Goal: Information Seeking & Learning: Learn about a topic

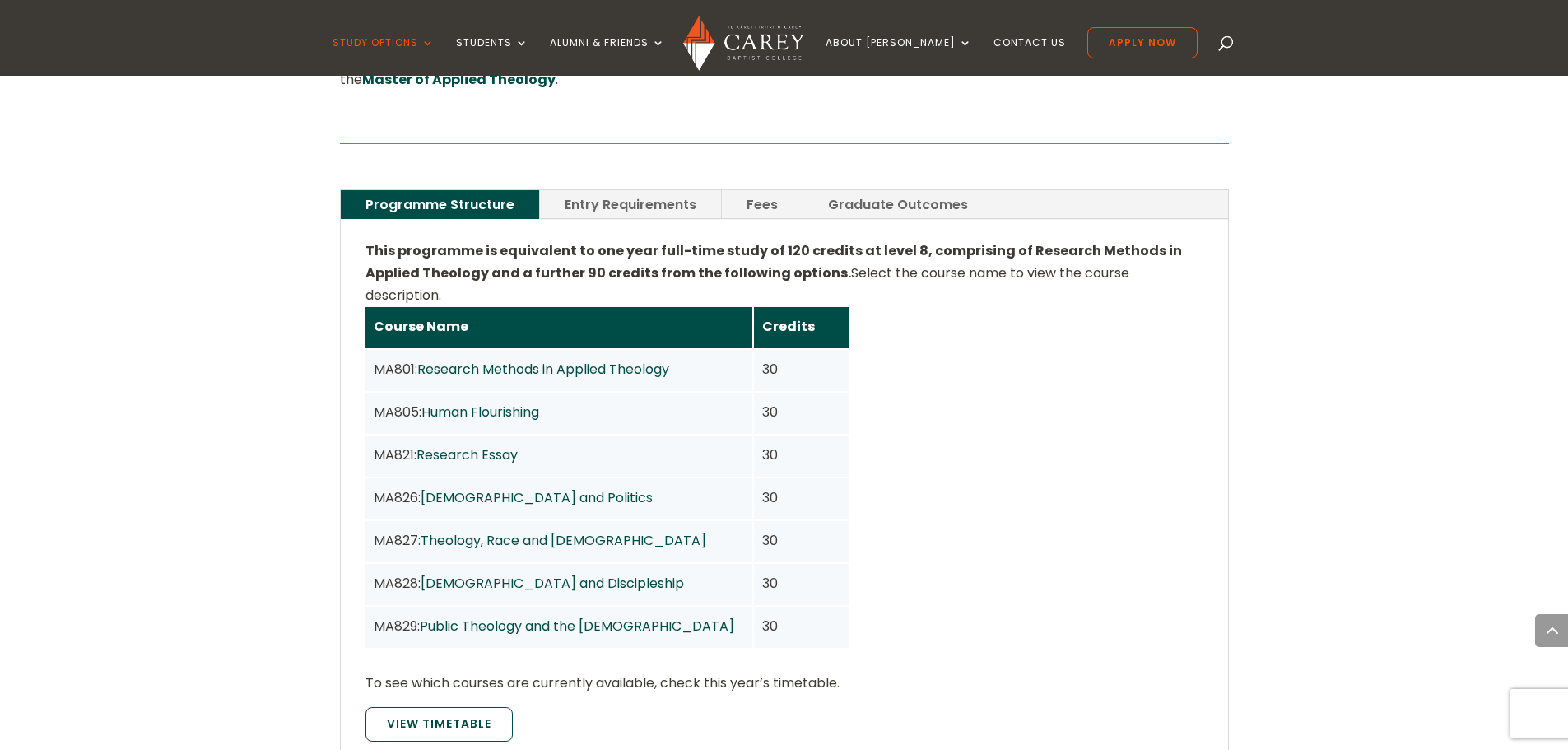
scroll to position [1152, 0]
click at [610, 191] on link "Entry Requirements" at bounding box center [630, 206] width 181 height 29
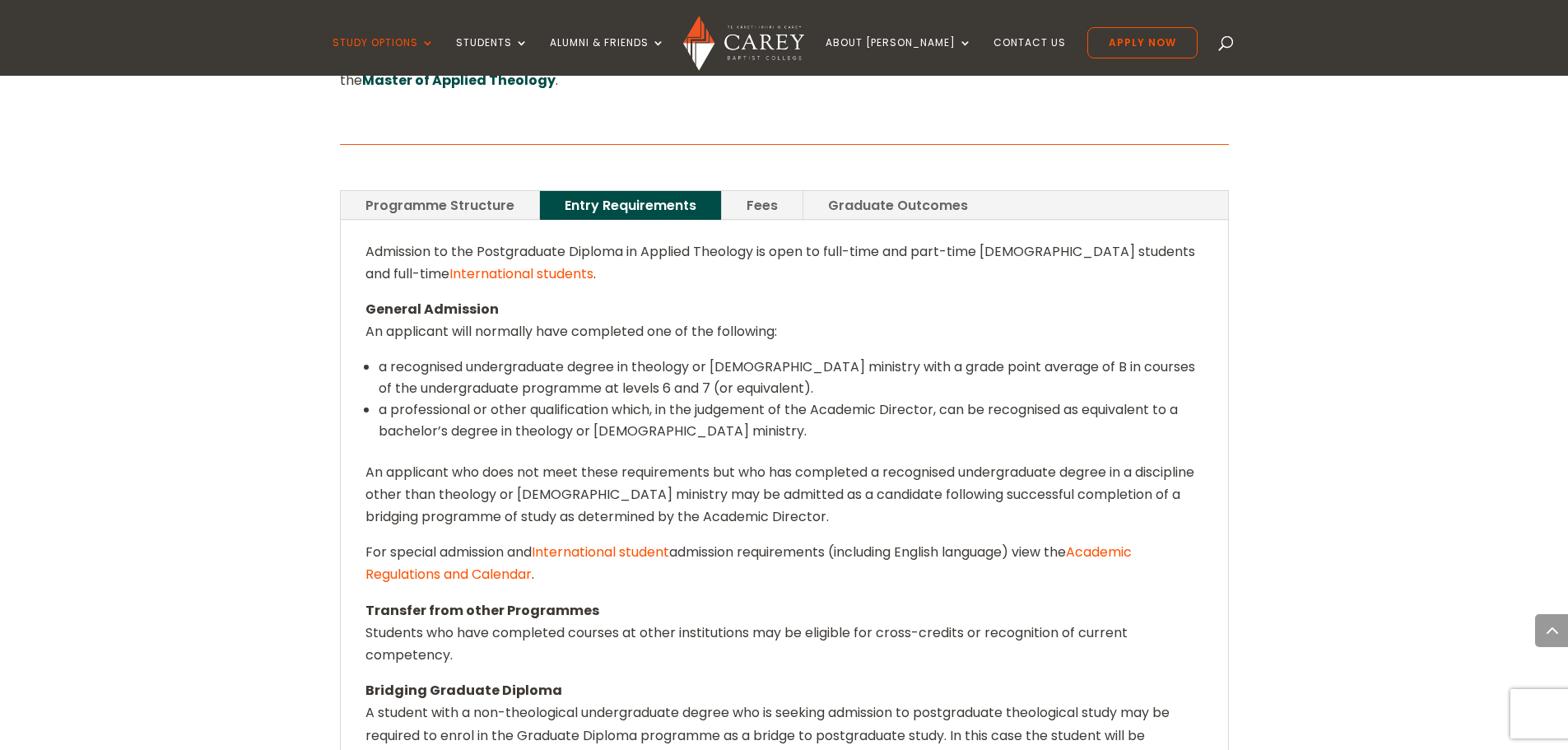
click at [471, 191] on link "Programme Structure" at bounding box center [440, 206] width 198 height 29
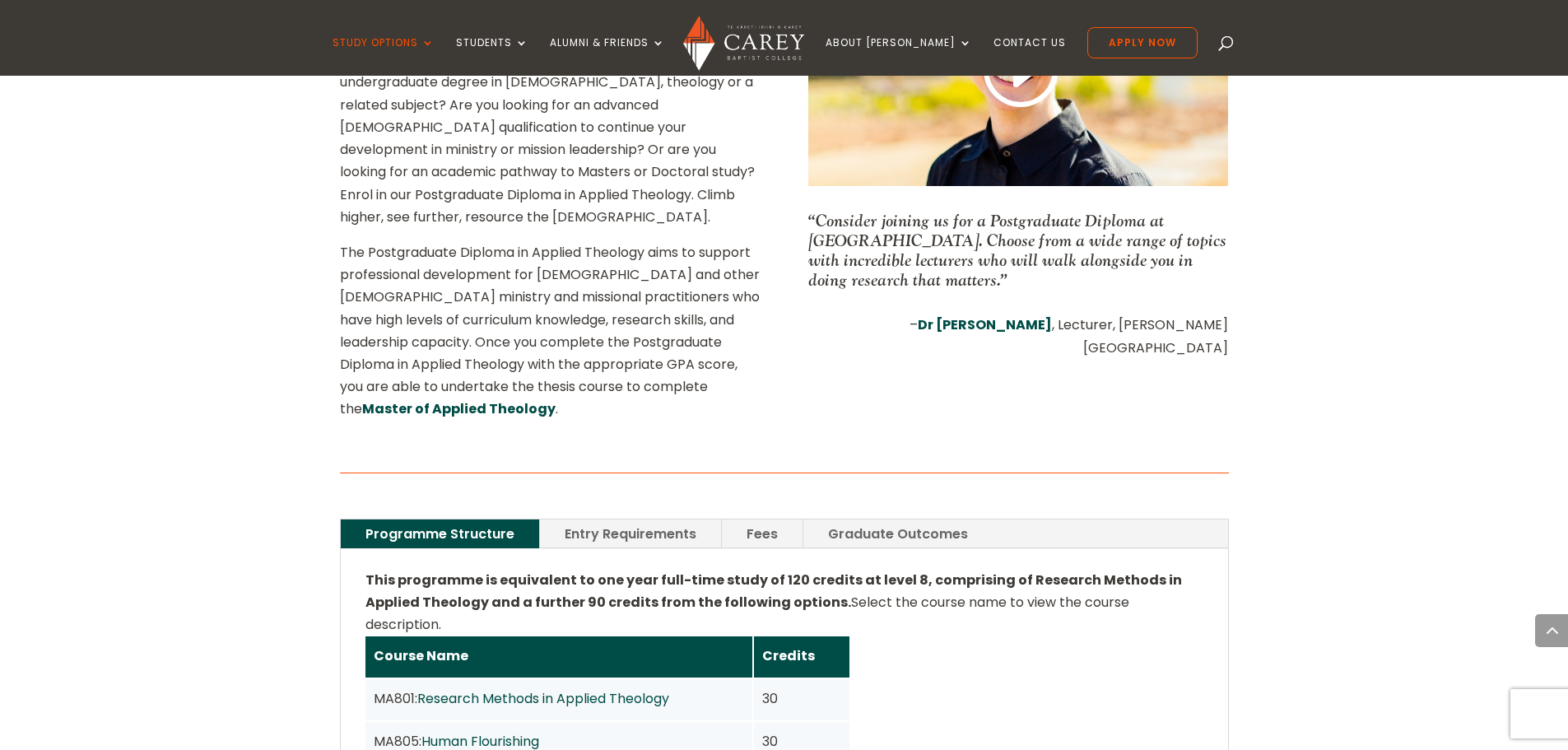
scroll to position [823, 0]
click at [761, 520] on link "Fees" at bounding box center [761, 535] width 80 height 29
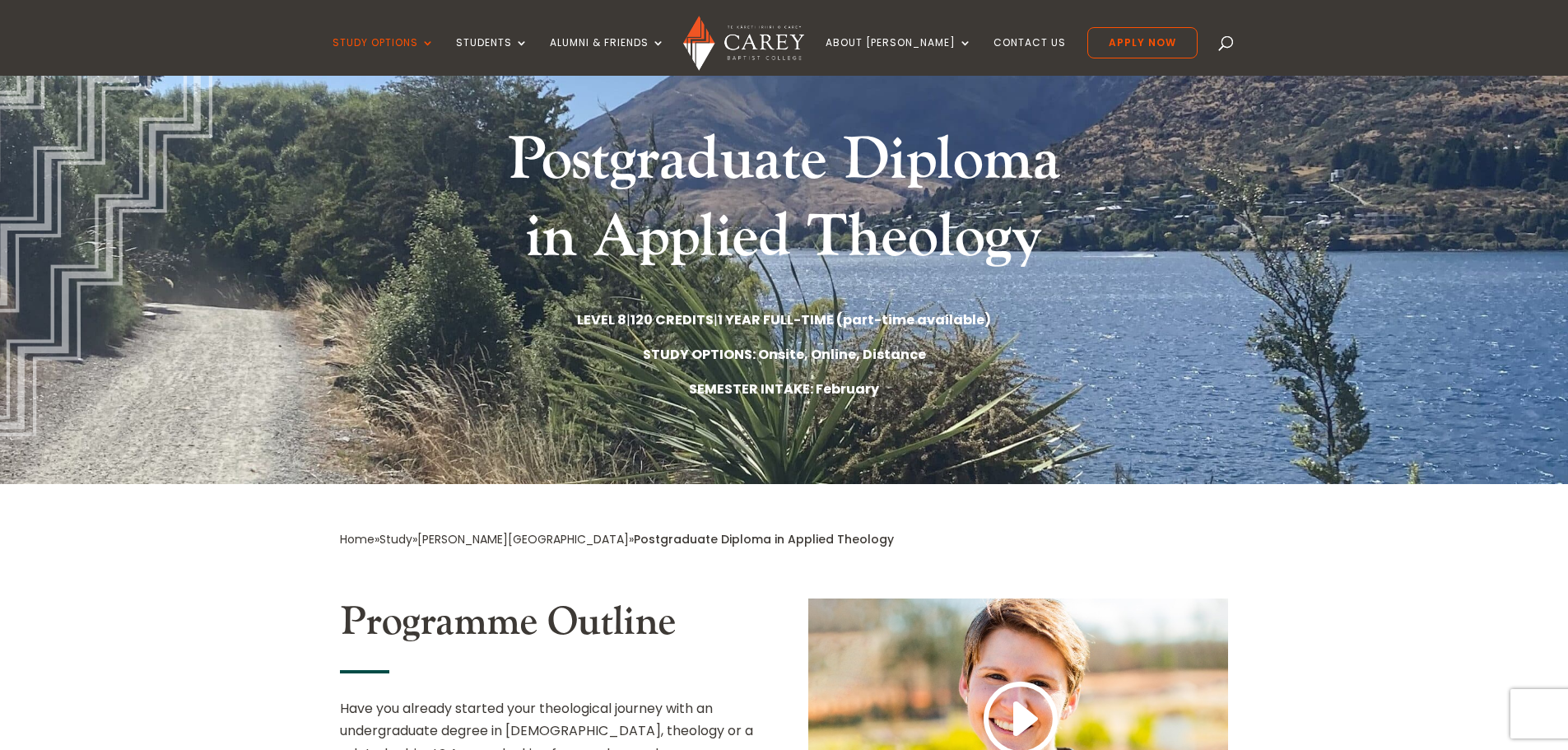
scroll to position [165, 0]
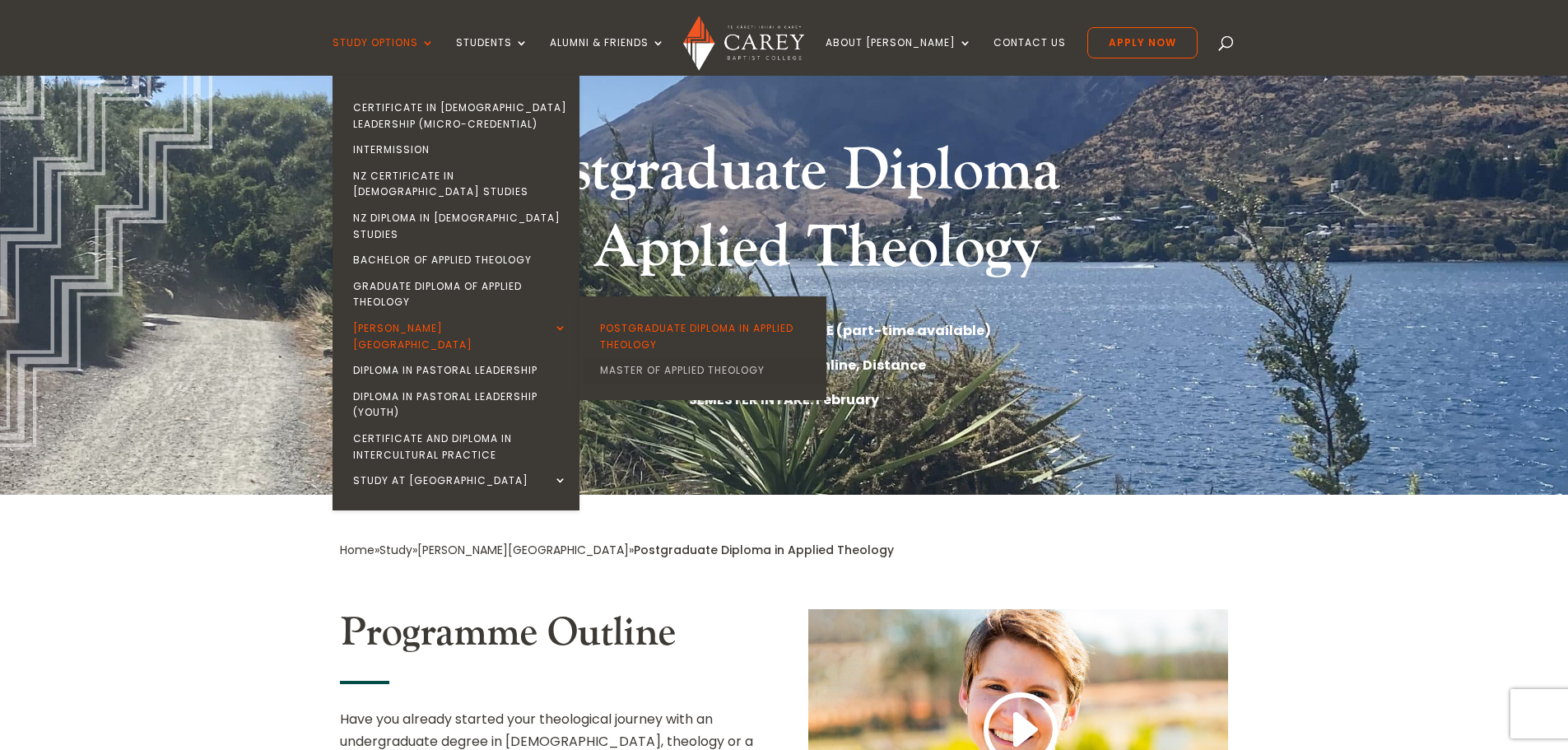
click at [678, 357] on link "Master of Applied Theology" at bounding box center [707, 370] width 247 height 26
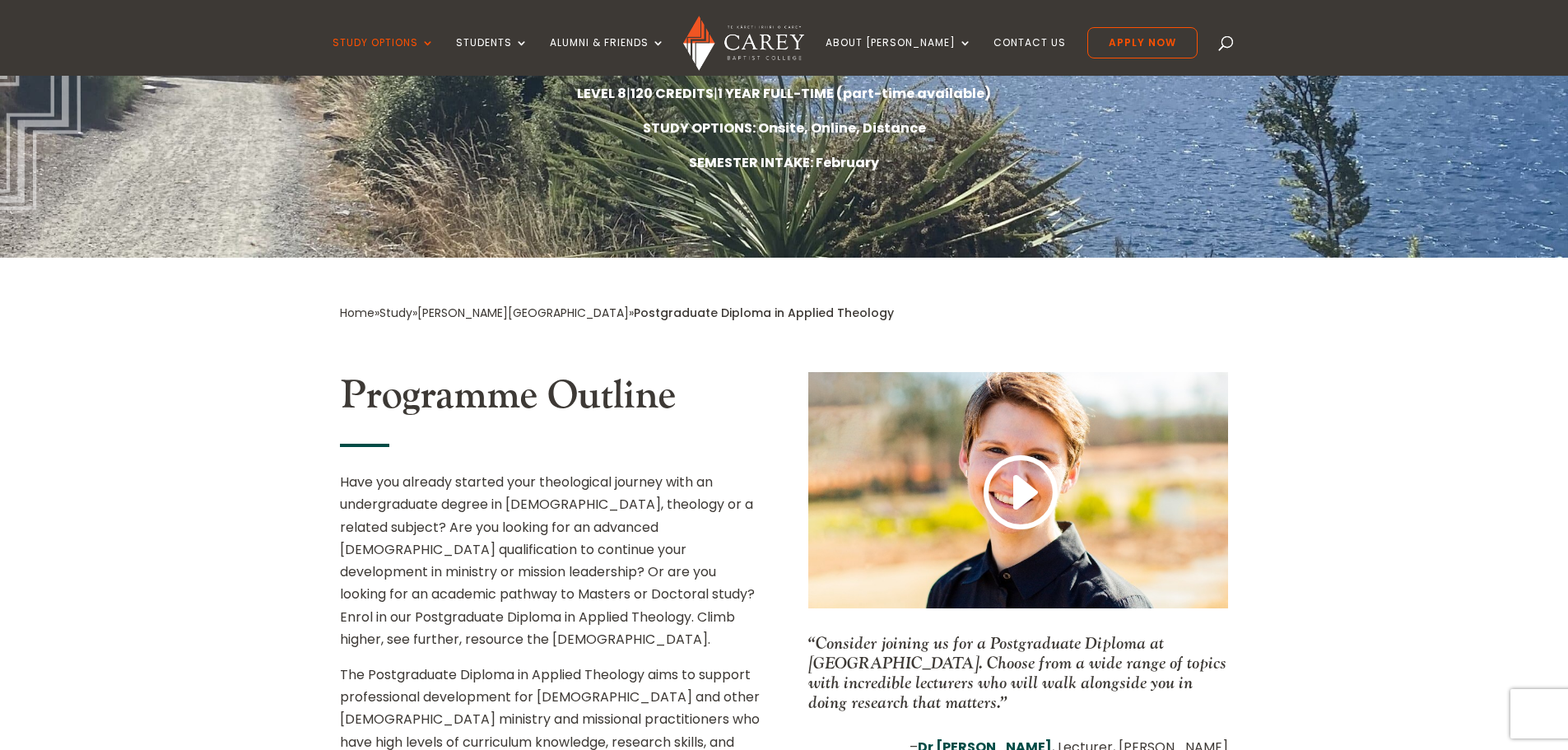
scroll to position [412, 0]
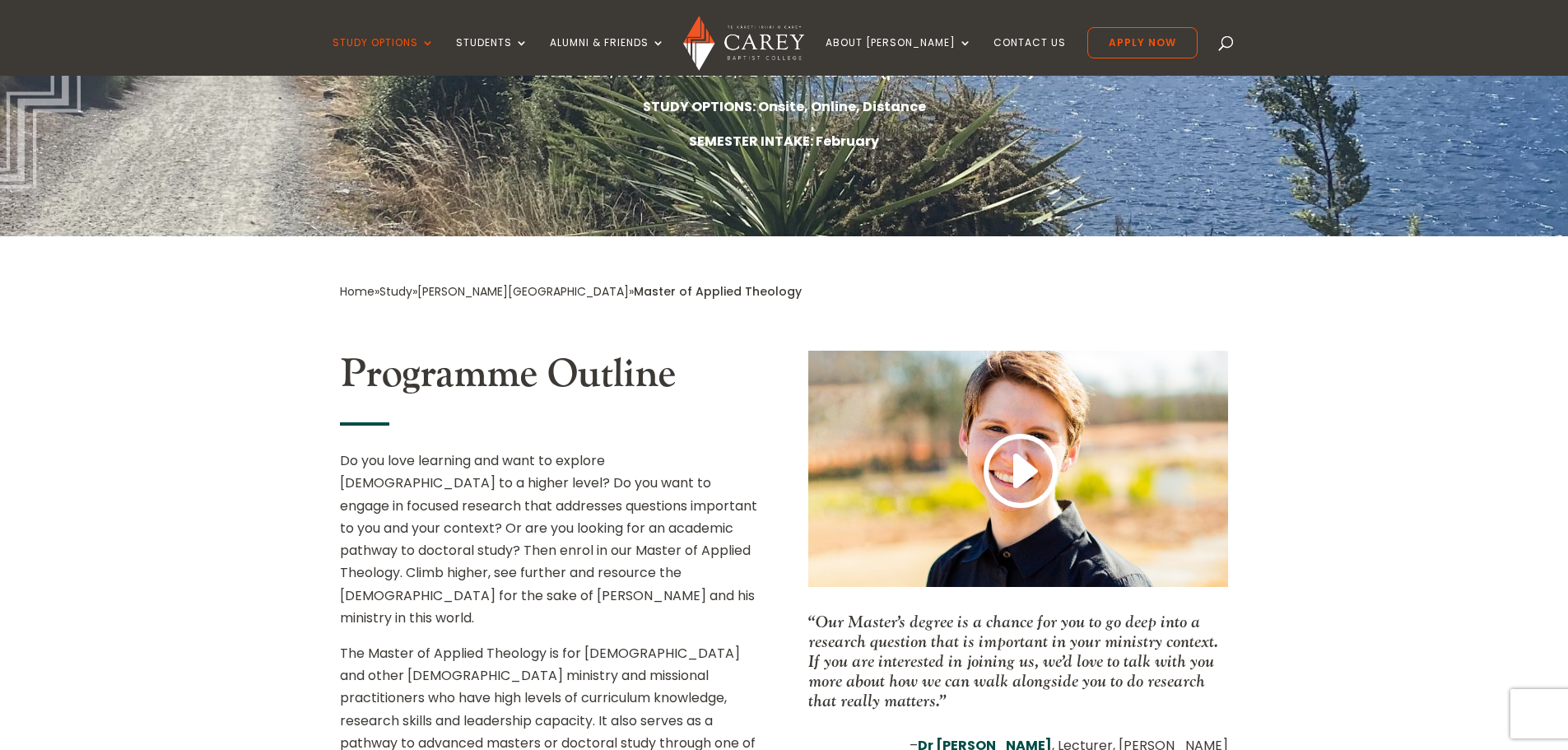
scroll to position [247, 0]
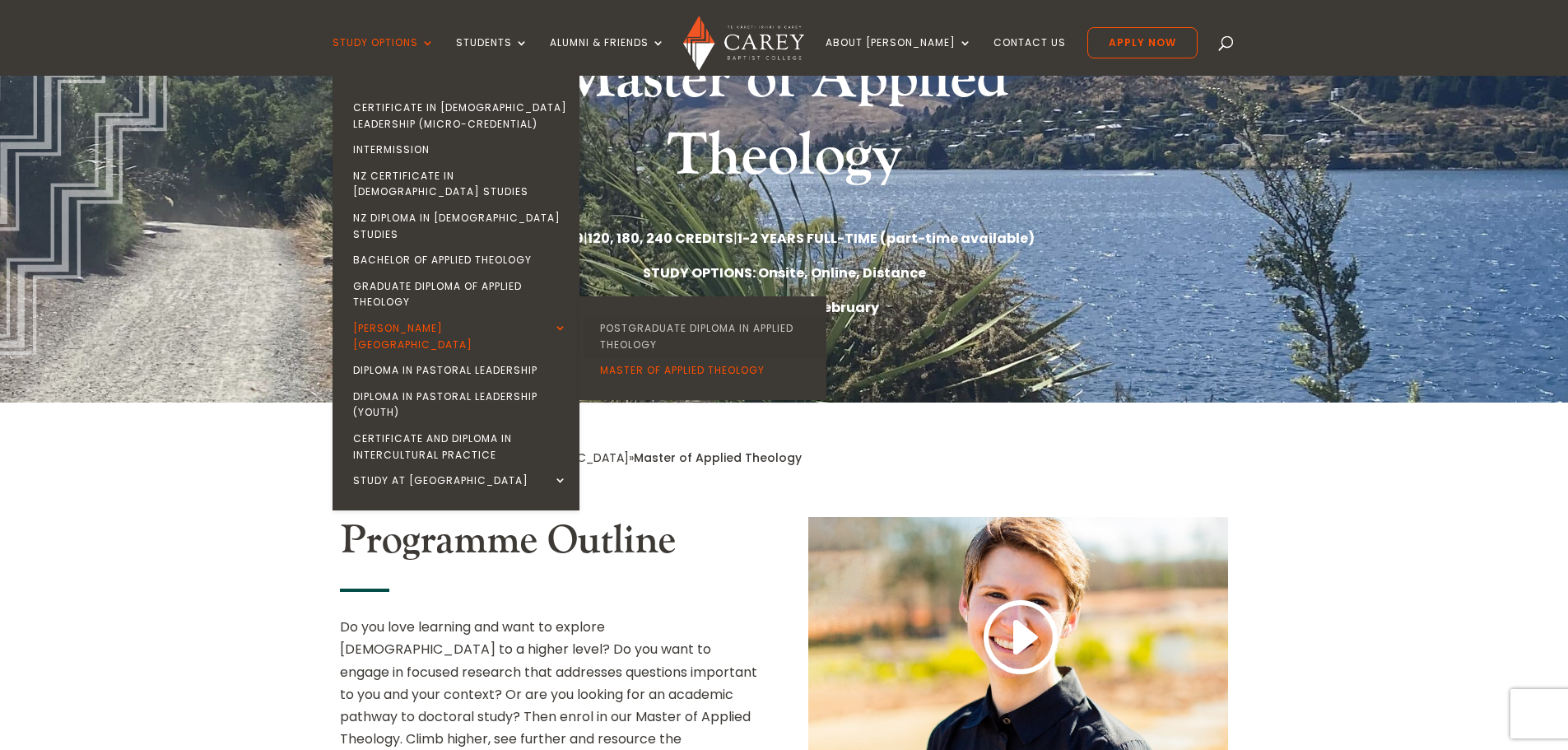
click at [657, 316] on link "Postgraduate Diploma in Applied Theology" at bounding box center [707, 336] width 247 height 42
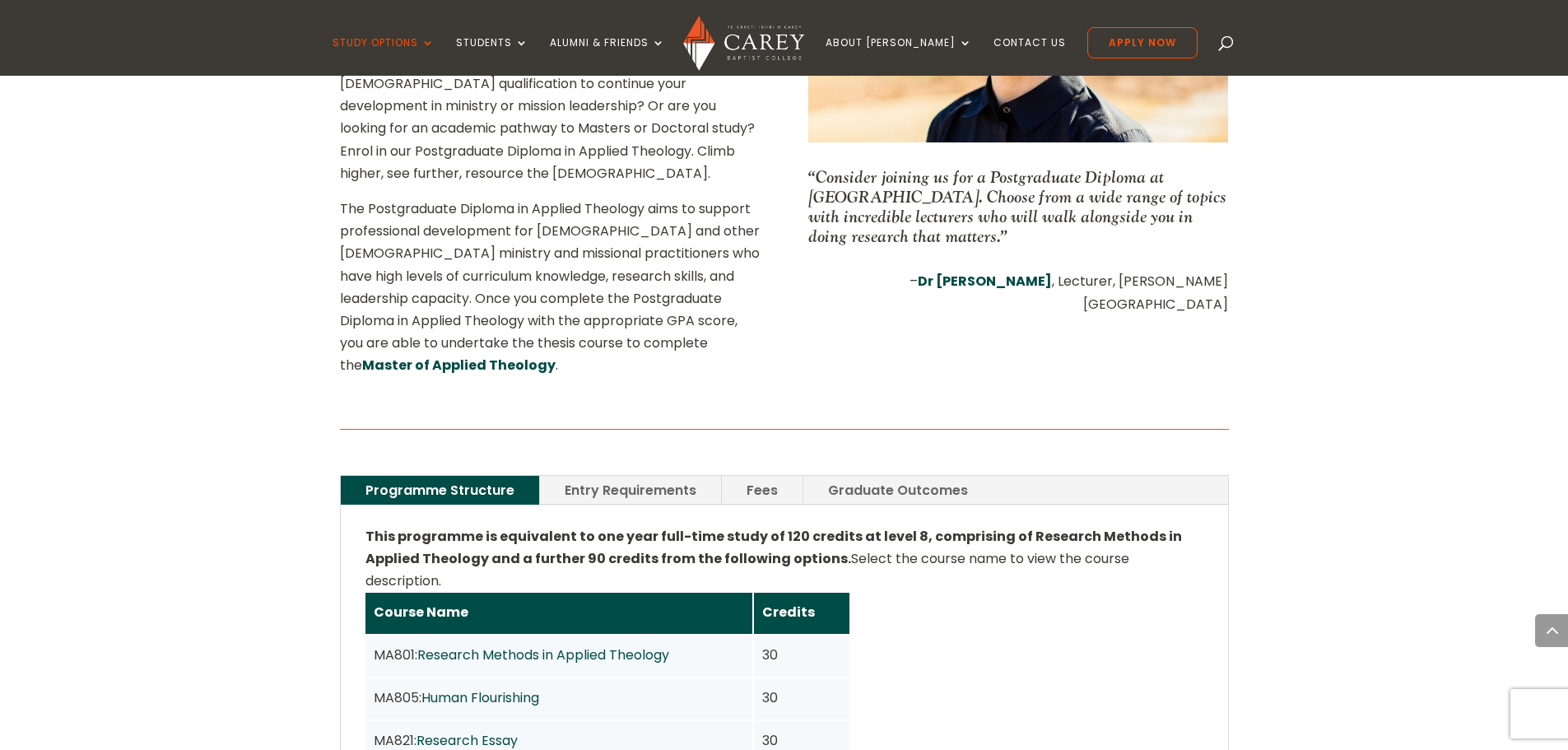
scroll to position [905, 0]
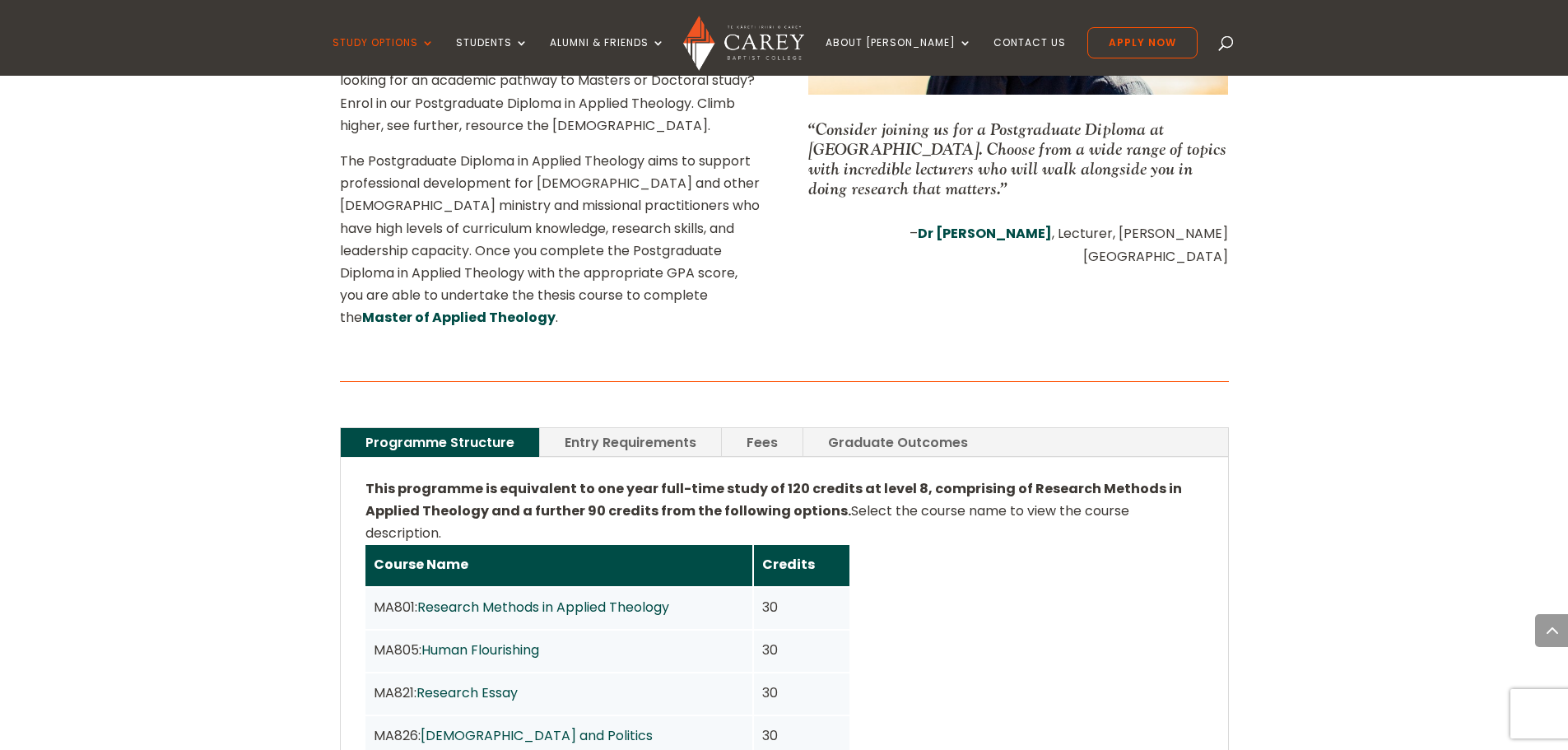
click at [654, 598] on link "Research Methods in Applied Theology" at bounding box center [542, 607] width 251 height 19
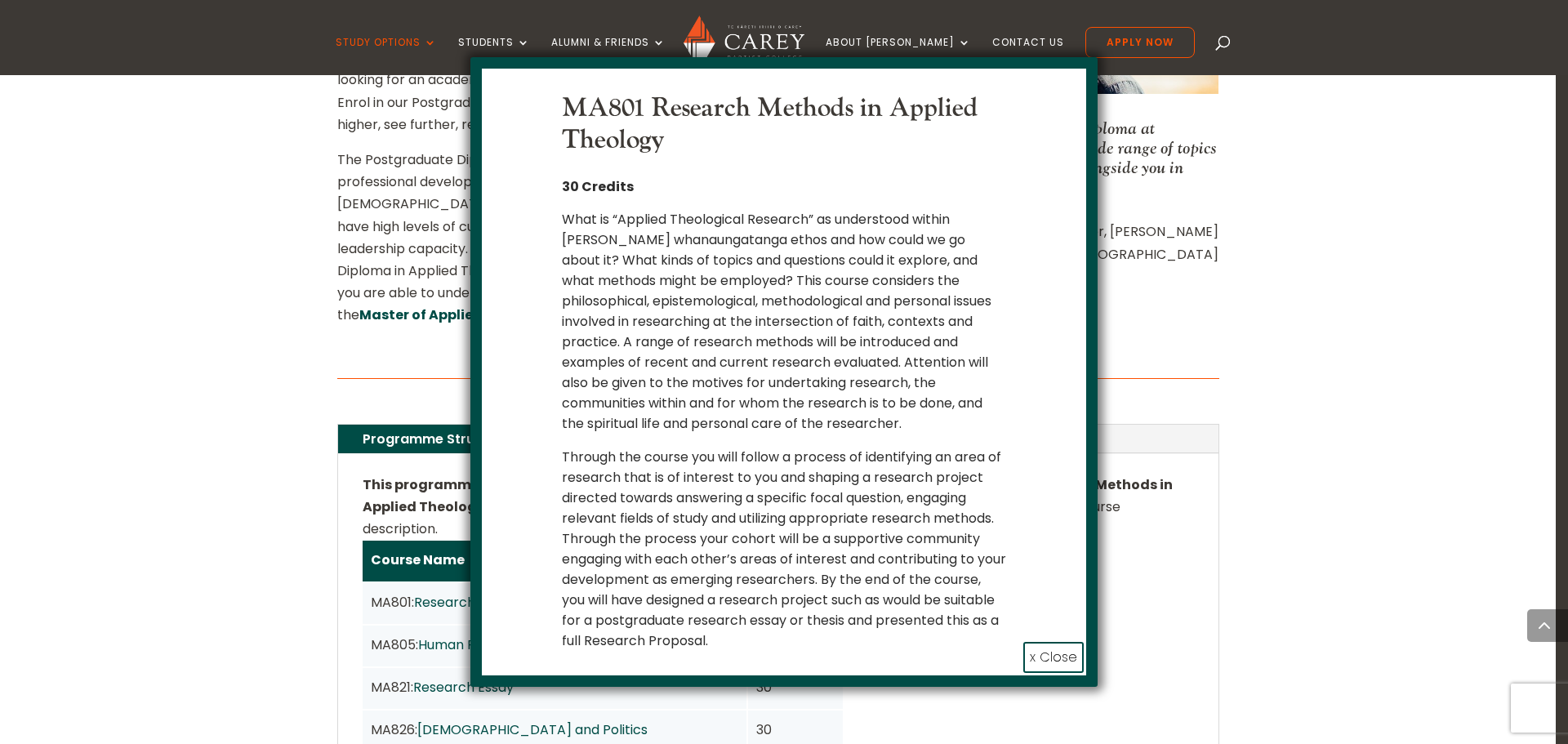
click at [1045, 651] on button "x Close" at bounding box center [1054, 657] width 61 height 31
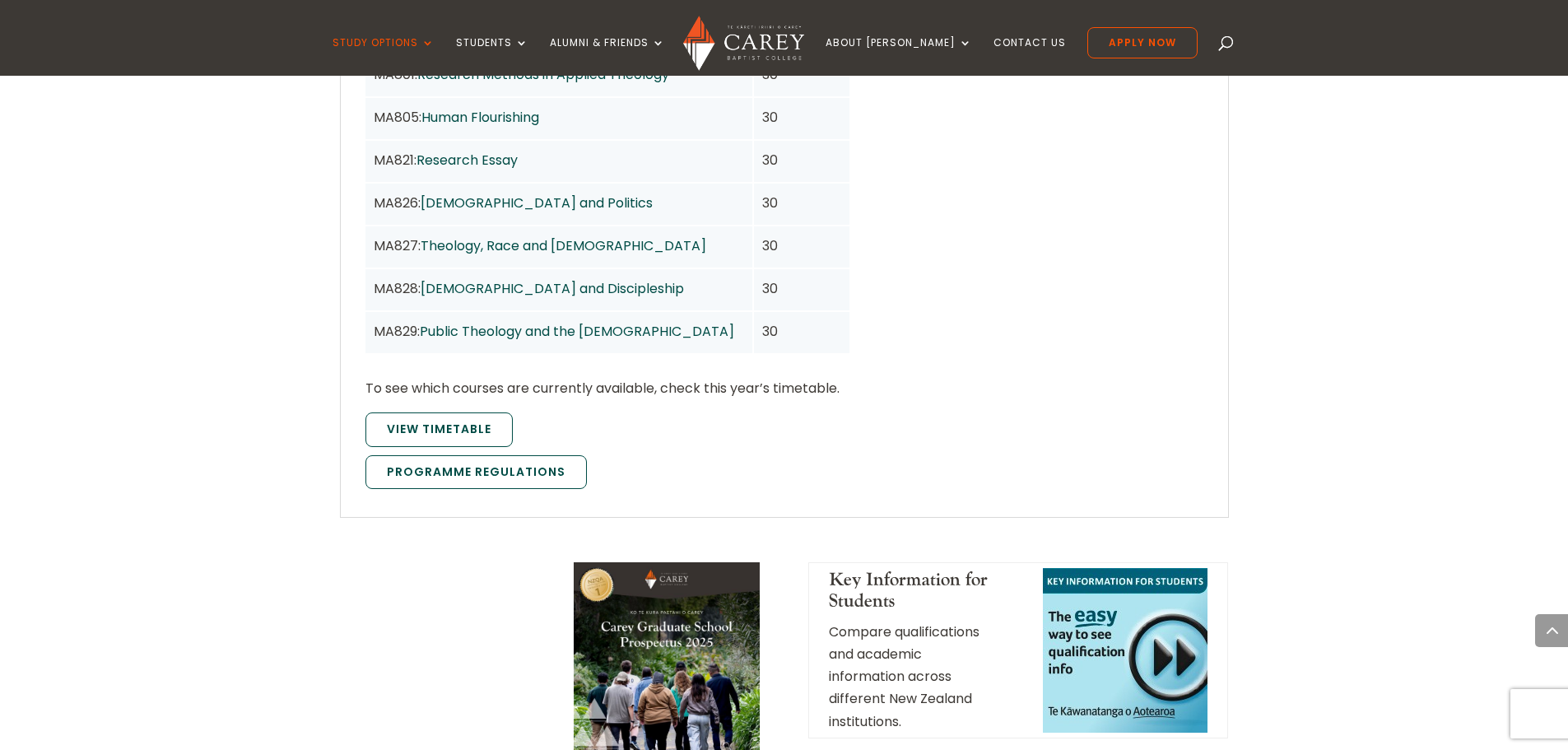
scroll to position [1482, 0]
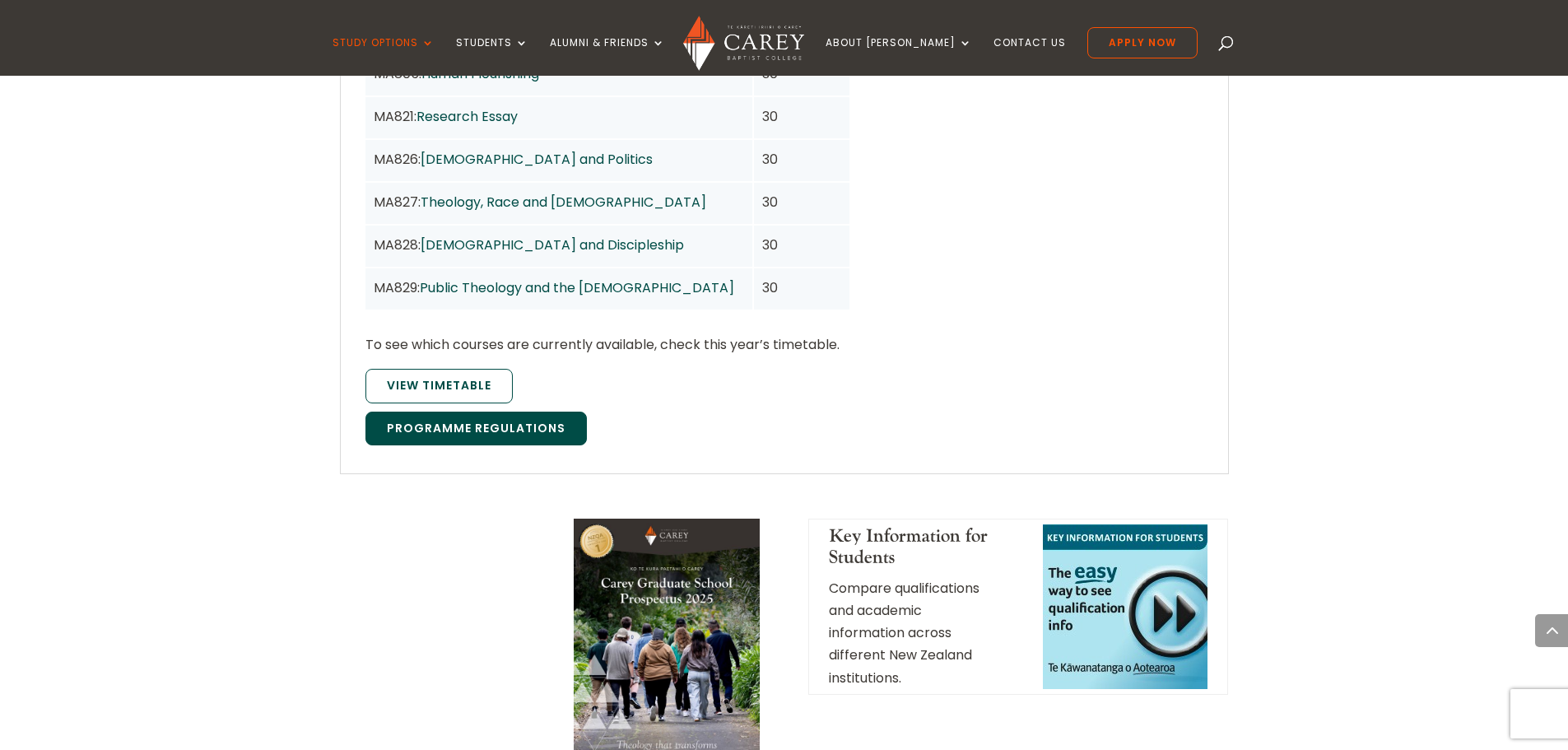
click at [455, 412] on link "Programme Regulations" at bounding box center [476, 429] width 222 height 34
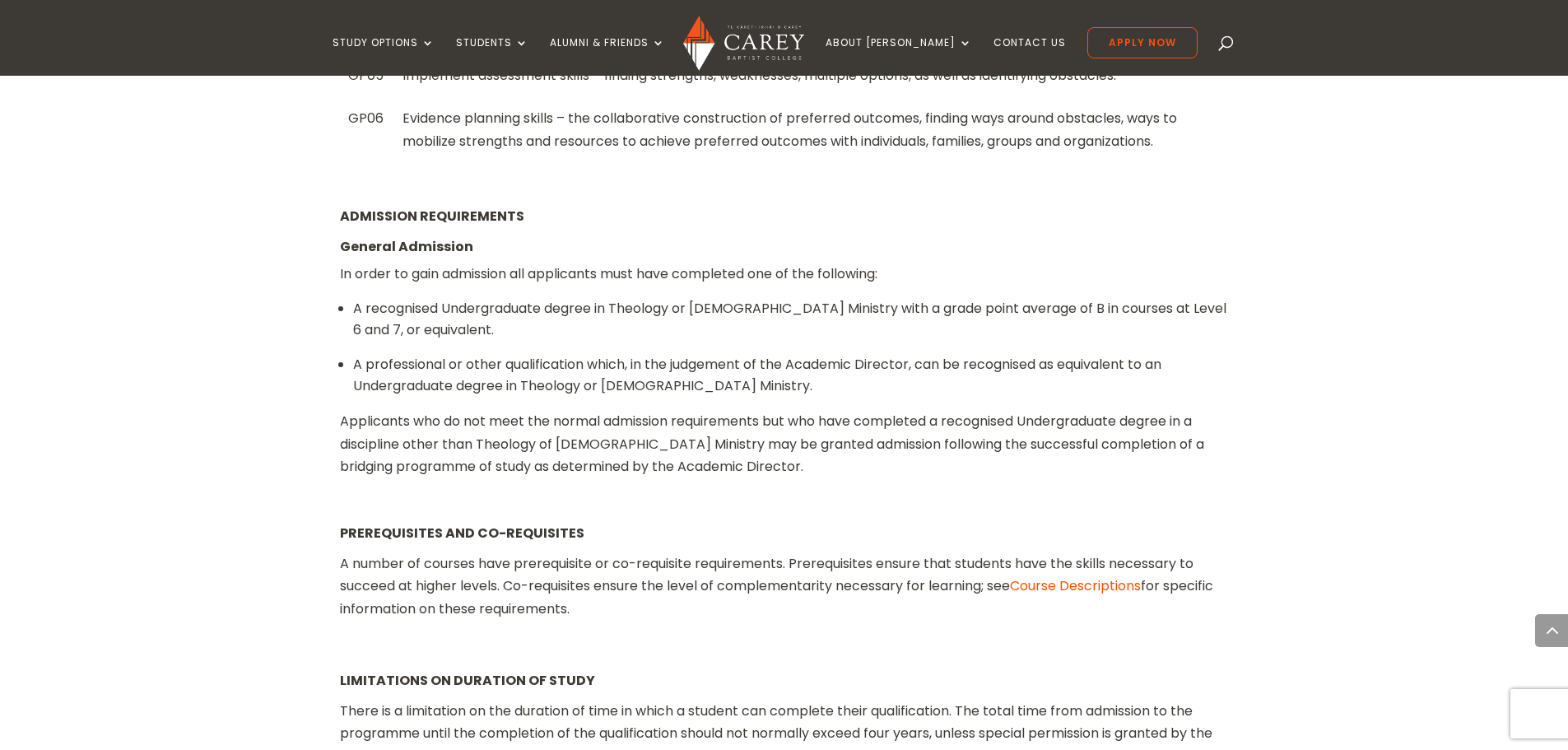
scroll to position [1482, 0]
